Goal: Find specific page/section: Find specific page/section

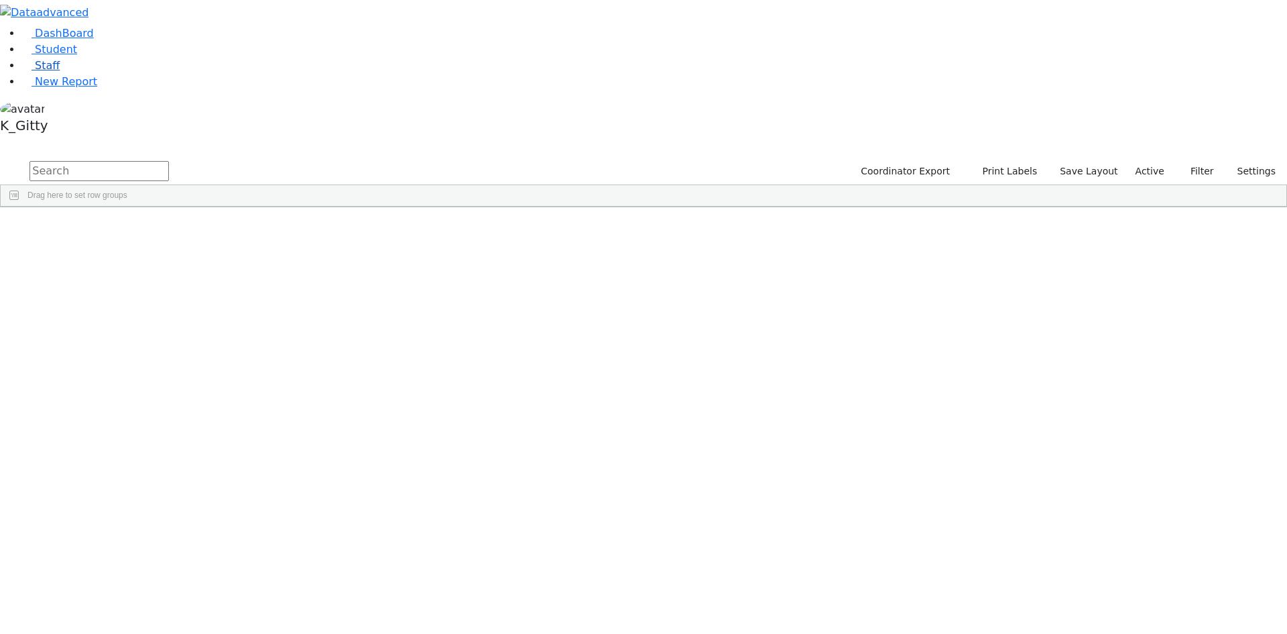
click at [37, 72] on span "Staff" at bounding box center [47, 65] width 25 height 13
click at [169, 161] on input "text" at bounding box center [98, 171] width 139 height 20
type input "NEN"
